Goal: Transaction & Acquisition: Purchase product/service

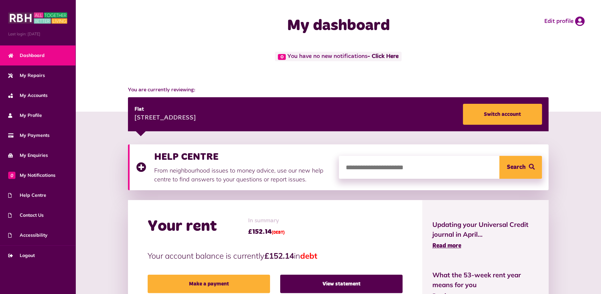
scroll to position [109, 0]
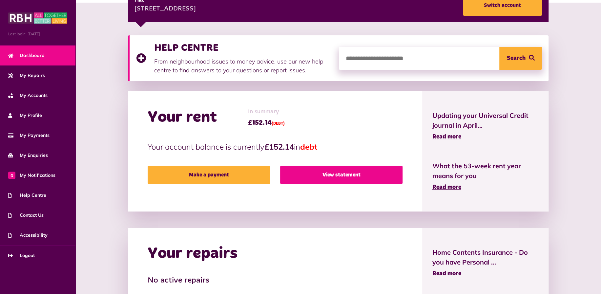
click at [326, 173] on link "View statement" at bounding box center [341, 175] width 122 height 18
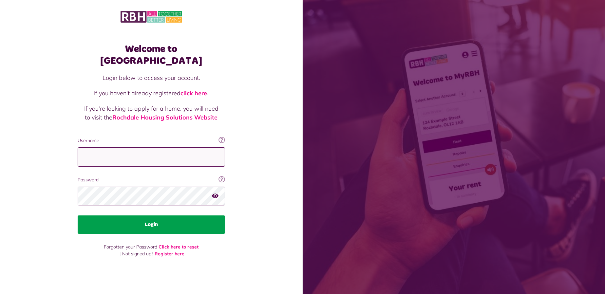
type input "**********"
click at [200, 220] on button "Login" at bounding box center [152, 225] width 148 height 18
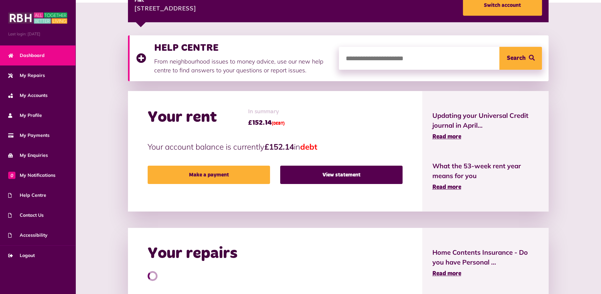
scroll to position [218, 0]
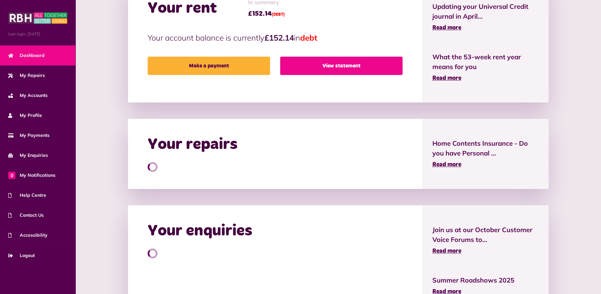
click at [340, 63] on link "View statement" at bounding box center [341, 66] width 122 height 18
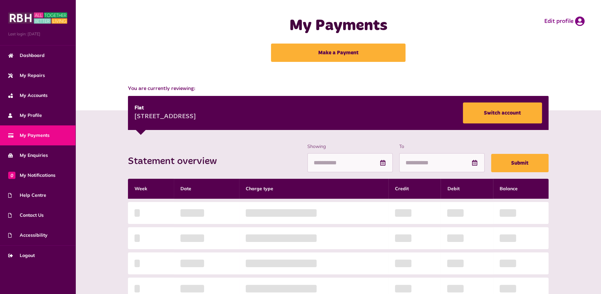
scroll to position [109, 0]
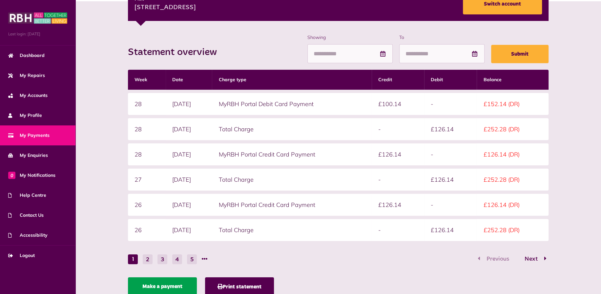
click at [186, 283] on link "Make a payment" at bounding box center [162, 287] width 69 height 18
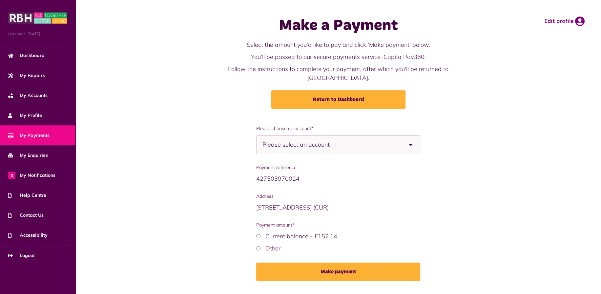
click at [304, 142] on span "Please select an account" at bounding box center [307, 145] width 90 height 18
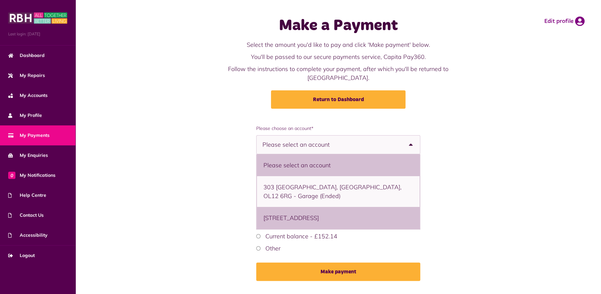
click at [293, 207] on li "[STREET_ADDRESS]" at bounding box center [338, 218] width 163 height 22
select select "**********"
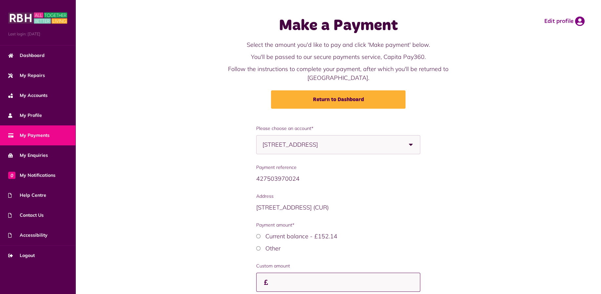
click at [272, 273] on input "Payment amount*" at bounding box center [338, 282] width 164 height 19
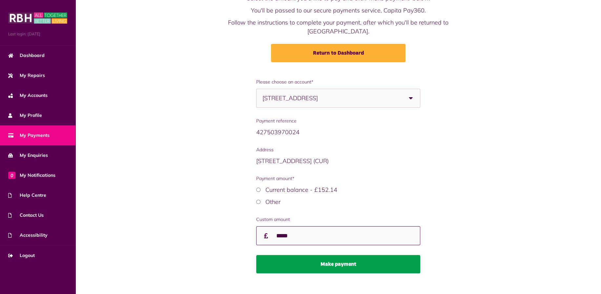
type input "*****"
click at [356, 255] on button "Make payment" at bounding box center [338, 264] width 164 height 18
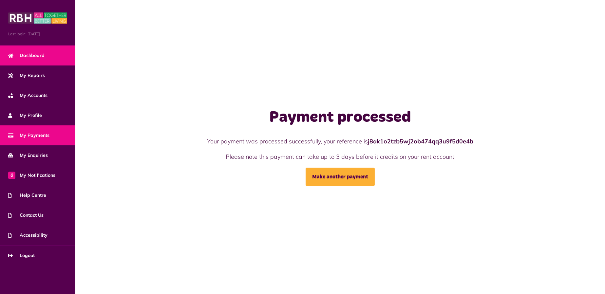
click at [36, 54] on span "Dashboard" at bounding box center [26, 55] width 36 height 7
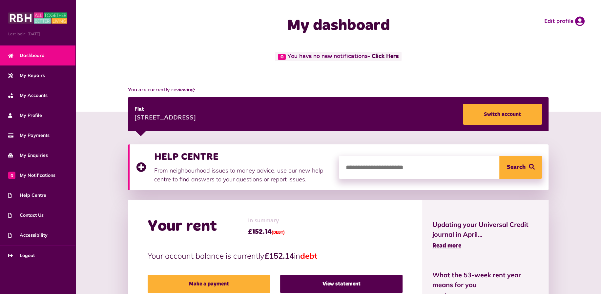
scroll to position [109, 0]
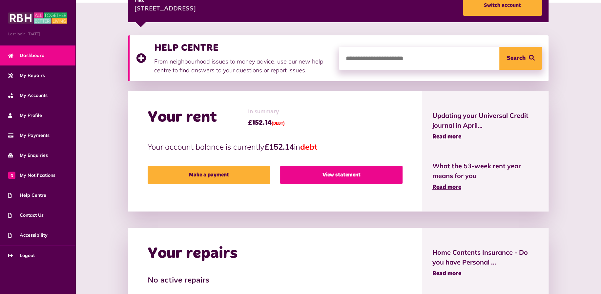
click at [330, 173] on link "View statement" at bounding box center [341, 175] width 122 height 18
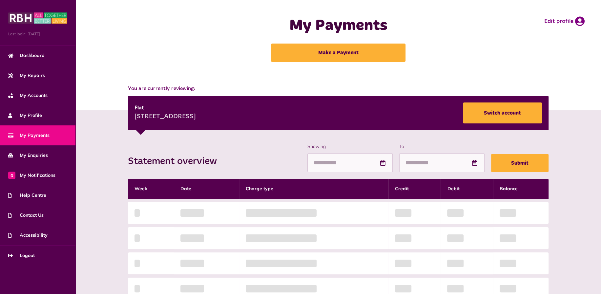
scroll to position [109, 0]
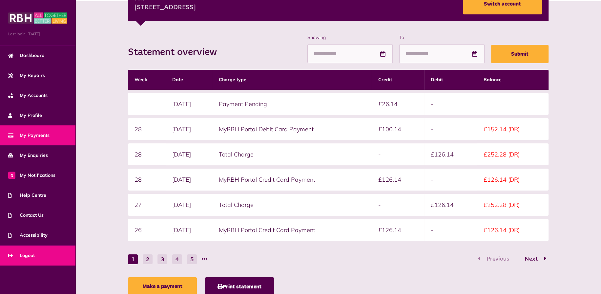
click at [31, 253] on span "Logout" at bounding box center [21, 255] width 27 height 7
